Goal: Task Accomplishment & Management: Manage account settings

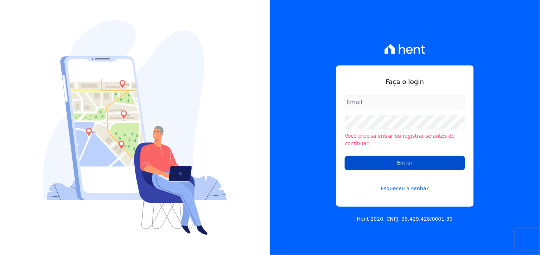
type input "marcos.real@realmarka.com.br"
click at [409, 160] on input "Entrar" at bounding box center [405, 163] width 120 height 14
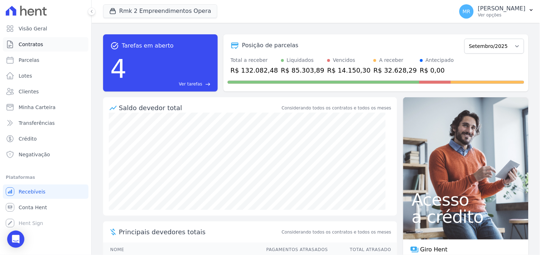
click at [49, 47] on link "Contratos" at bounding box center [46, 44] width 86 height 14
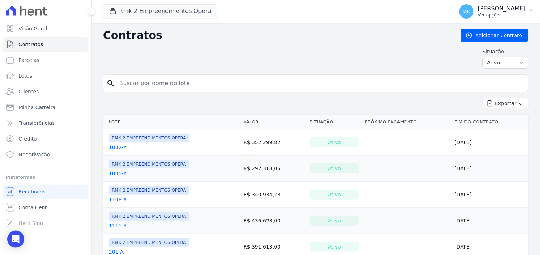
click at [507, 8] on p "[PERSON_NAME]" at bounding box center [502, 8] width 48 height 7
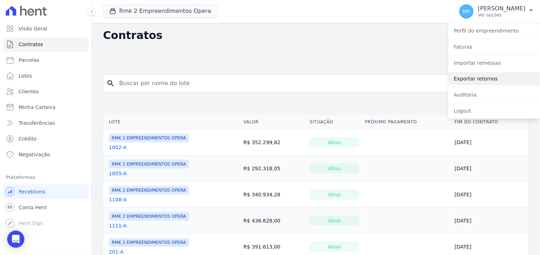
click at [475, 80] on link "Exportar retornos" at bounding box center [495, 78] width 92 height 13
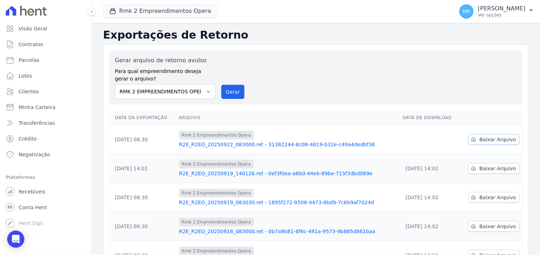
click at [485, 138] on span "Baixar Arquivo" at bounding box center [498, 139] width 37 height 7
click at [313, 83] on div "Gerar arquivo de retorno avulso Para qual empreendimento deseja gerar o arquivo…" at bounding box center [316, 77] width 402 height 43
click at [180, 12] on button "Rmk 2 Empreendimentos Opera" at bounding box center [160, 11] width 114 height 14
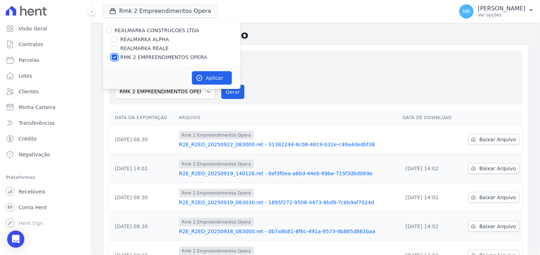
click at [112, 58] on input "RMK 2 EMPREENDIMENTOS OPERA" at bounding box center [115, 57] width 6 height 6
checkbox input "false"
click at [115, 48] on input "REALMARKA REALE" at bounding box center [115, 48] width 6 height 6
checkbox input "true"
click at [221, 80] on button "Aplicar" at bounding box center [212, 78] width 40 height 14
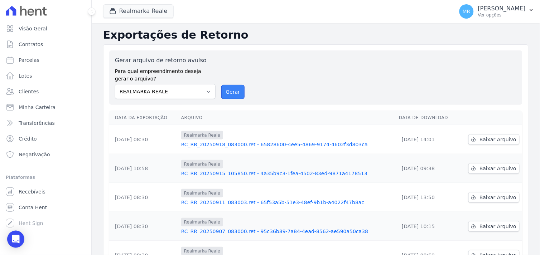
click at [237, 95] on button "Gerar" at bounding box center [233, 92] width 24 height 14
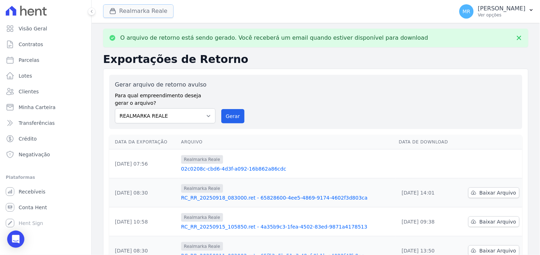
click at [138, 12] on button "Realmarka Reale" at bounding box center [138, 11] width 71 height 14
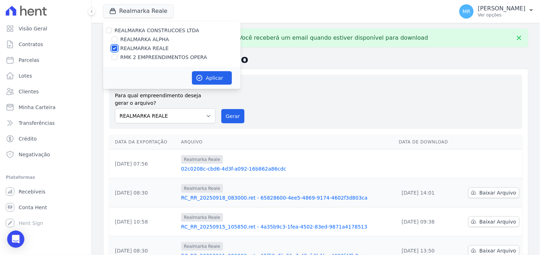
drag, startPoint x: 115, startPoint y: 49, endPoint x: 112, endPoint y: 45, distance: 4.4
click at [113, 48] on input "REALMARKA REALE" at bounding box center [115, 48] width 6 height 6
checkbox input "false"
click at [113, 40] on input "REALMARKA ALPHA" at bounding box center [115, 40] width 6 height 6
checkbox input "true"
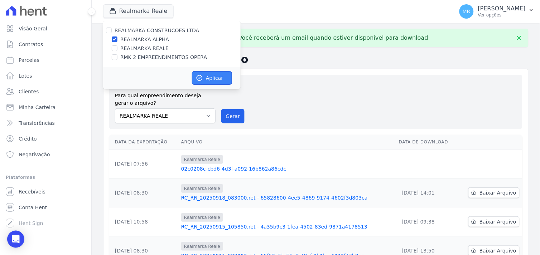
click at [211, 75] on button "Aplicar" at bounding box center [212, 78] width 40 height 14
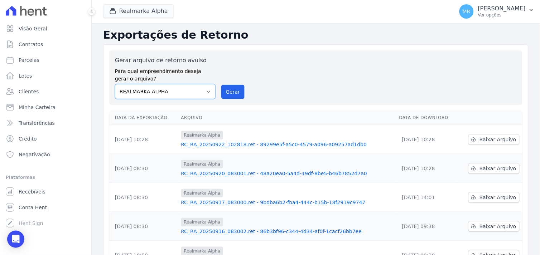
click at [203, 91] on select "REALMARKA ALPHA REALMARKA REALE RMK 2 EMPREENDIMENTOS OPERA" at bounding box center [165, 91] width 101 height 15
select select "76c98966-fbae-428e-aea9-71c3dfcf0e62"
click at [115, 84] on select "REALMARKA ALPHA REALMARKA REALE RMK 2 EMPREENDIMENTOS OPERA" at bounding box center [165, 91] width 101 height 15
click at [233, 94] on button "Gerar" at bounding box center [233, 92] width 24 height 14
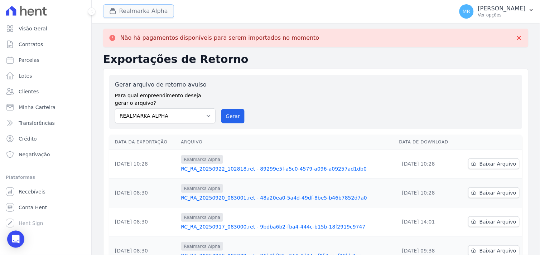
click at [150, 12] on button "Realmarka Alpha" at bounding box center [138, 11] width 71 height 14
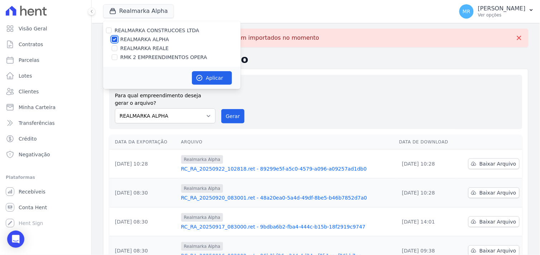
drag, startPoint x: 112, startPoint y: 39, endPoint x: 114, endPoint y: 47, distance: 8.7
click at [112, 39] on input "REALMARKA ALPHA" at bounding box center [115, 40] width 6 height 6
checkbox input "false"
click at [113, 49] on input "REALMARKA REALE" at bounding box center [115, 48] width 6 height 6
checkbox input "true"
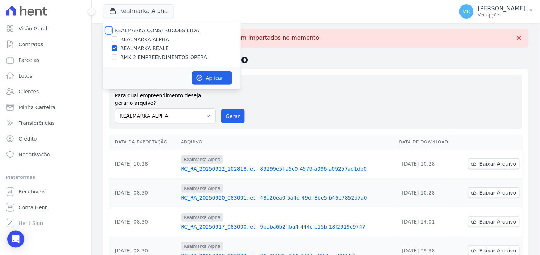
click at [108, 29] on input "REALMARKA CONSTRUCOES LTDA" at bounding box center [109, 31] width 6 height 6
checkbox input "true"
click at [213, 80] on button "Aplicar" at bounding box center [212, 78] width 40 height 14
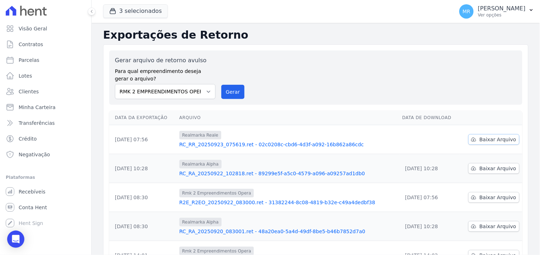
click at [483, 139] on span "Baixar Arquivo" at bounding box center [498, 139] width 37 height 7
click at [34, 47] on span "Contratos" at bounding box center [31, 44] width 24 height 7
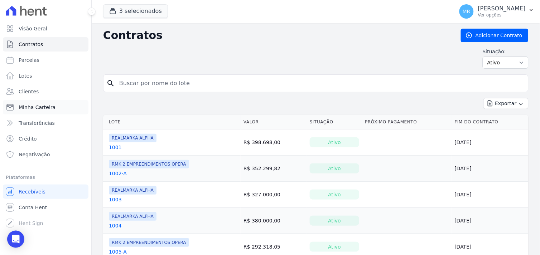
click at [34, 109] on span "Minha Carteira" at bounding box center [37, 107] width 37 height 7
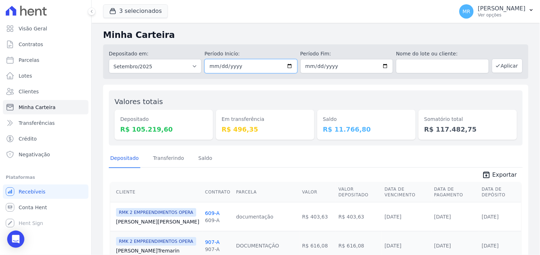
click at [290, 66] on input "2025-09-01" at bounding box center [251, 66] width 93 height 14
type input "2025-09-19"
click at [385, 65] on input "2025-09-30" at bounding box center [347, 66] width 93 height 14
type input "[DATE]"
click at [499, 66] on button "Aplicar" at bounding box center [507, 66] width 31 height 14
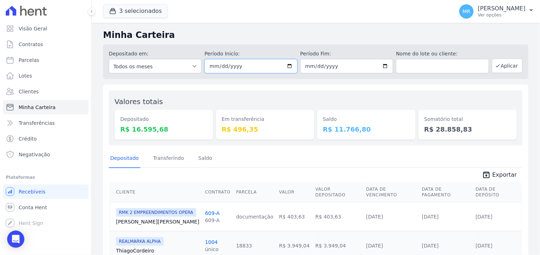
click at [292, 66] on input "2025-09-19" at bounding box center [251, 66] width 93 height 14
click at [286, 63] on input "2025-09-19" at bounding box center [251, 66] width 93 height 14
type input "[DATE]"
click at [505, 68] on button "Aplicar" at bounding box center [507, 66] width 31 height 14
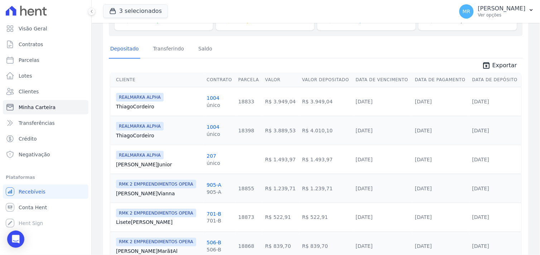
scroll to position [83, 0]
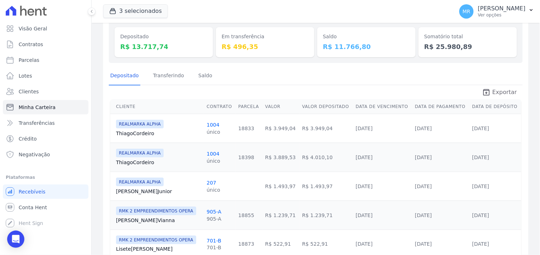
click at [497, 91] on span "Exportar" at bounding box center [505, 92] width 25 height 9
